Goal: Transaction & Acquisition: Purchase product/service

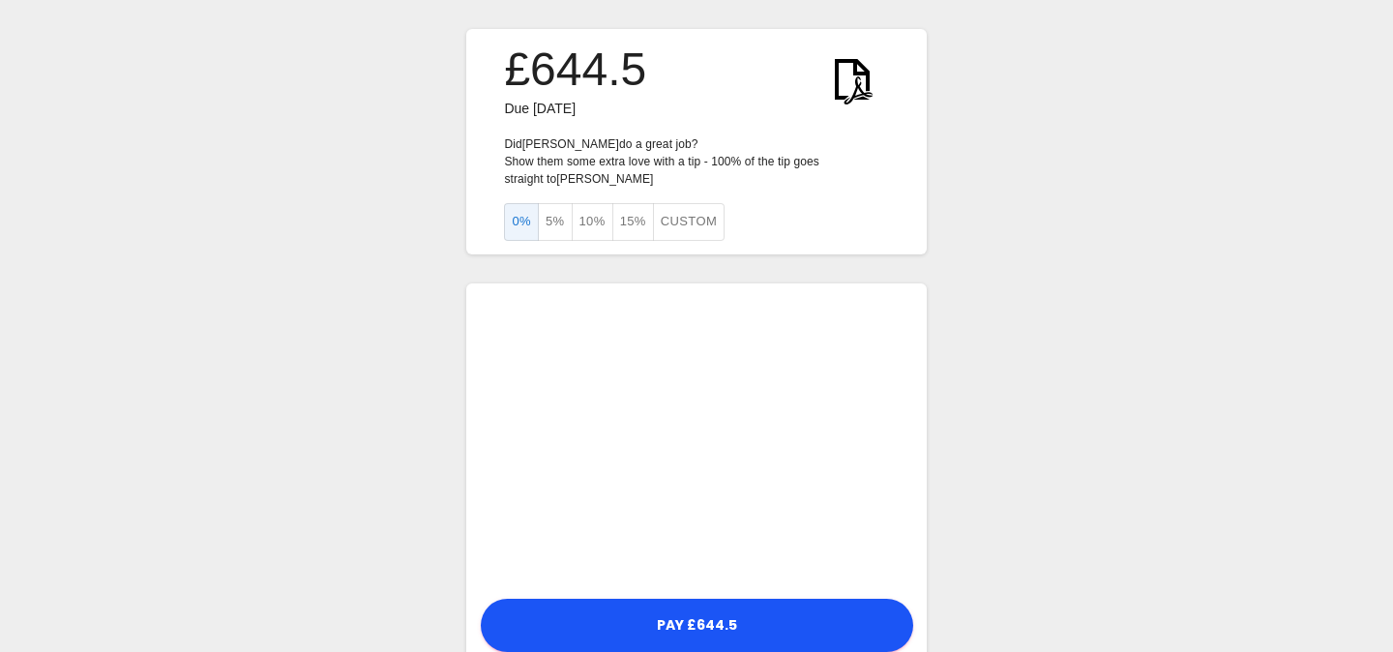
scroll to position [47, 0]
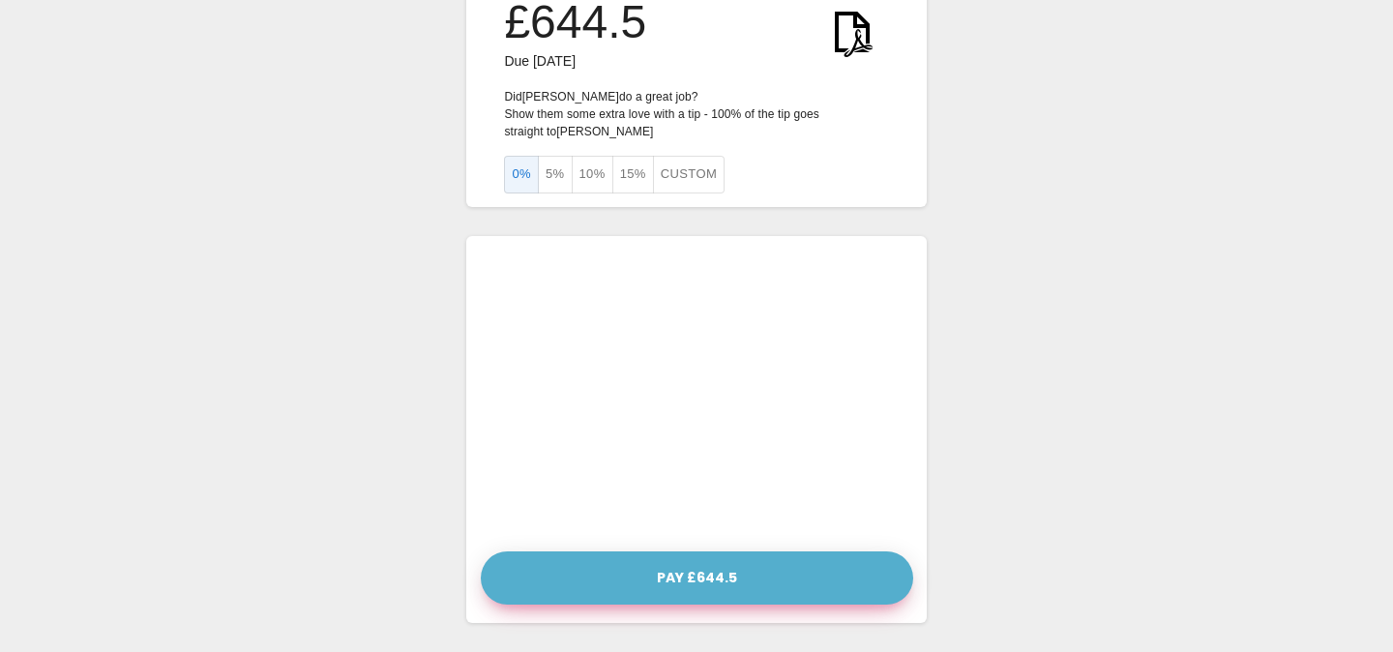
click at [723, 576] on button "Pay £644.5" at bounding box center [697, 577] width 432 height 53
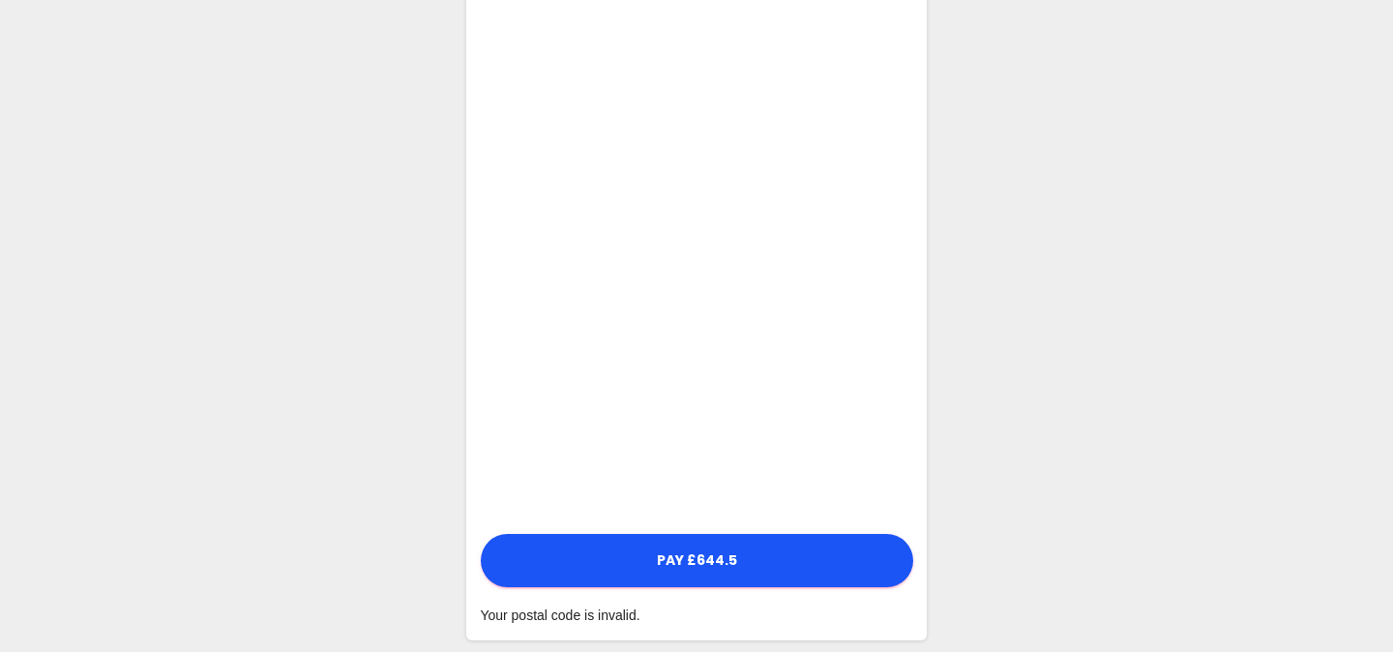
scroll to position [371, 0]
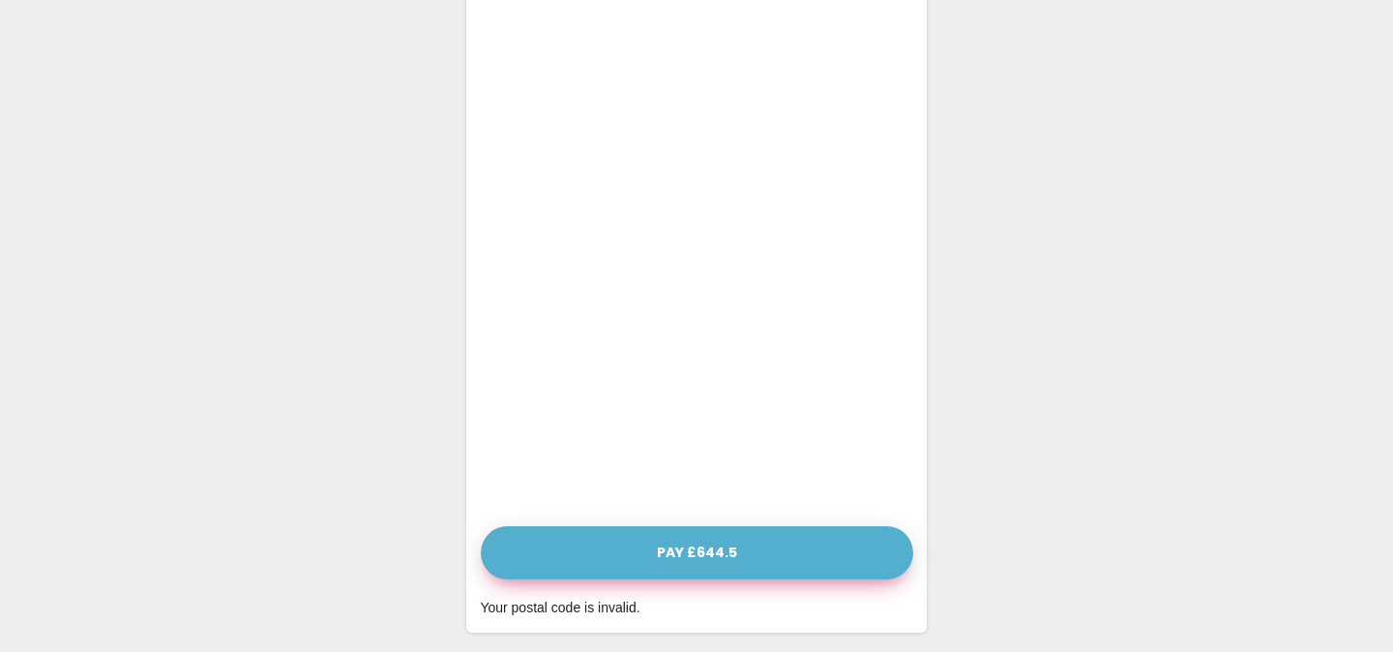
click at [697, 555] on button "Pay £644.5" at bounding box center [697, 552] width 432 height 53
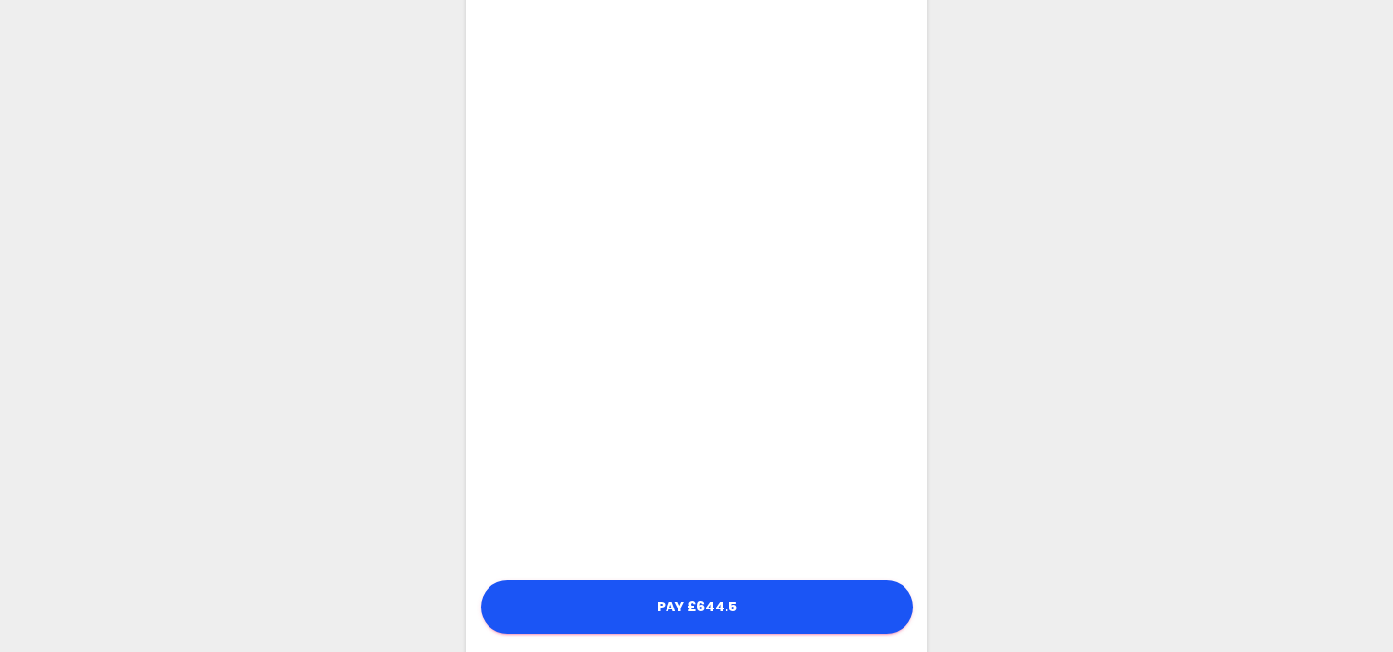
scroll to position [319, 0]
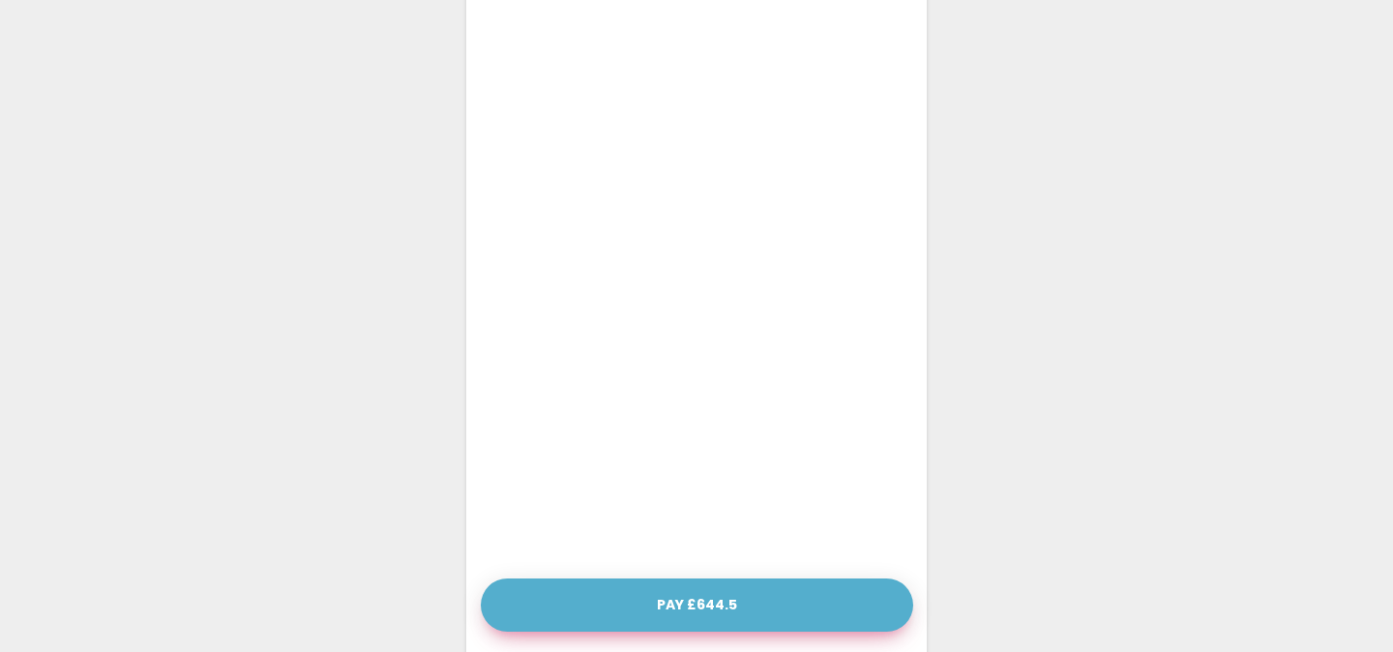
click at [712, 603] on button "Pay £644.5" at bounding box center [697, 604] width 432 height 53
